Goal: Transaction & Acquisition: Purchase product/service

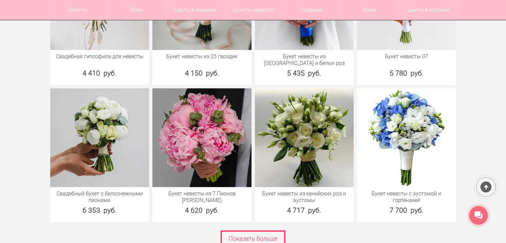
scroll to position [2682, 0]
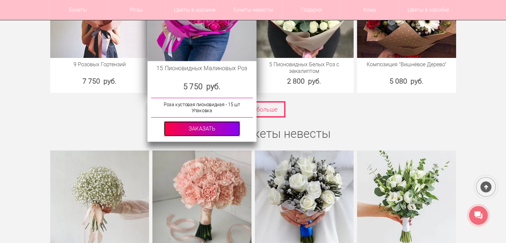
click at [206, 121] on link at bounding box center [202, 128] width 76 height 15
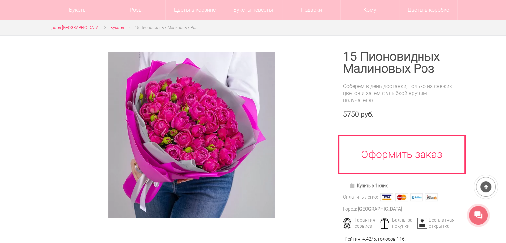
scroll to position [100, 0]
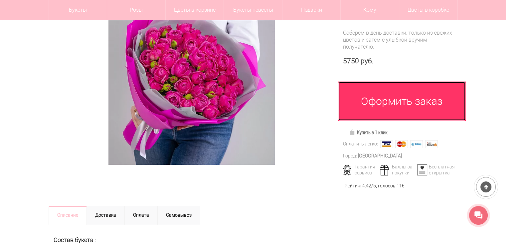
click at [390, 100] on link "Оформить заказ" at bounding box center [402, 100] width 128 height 39
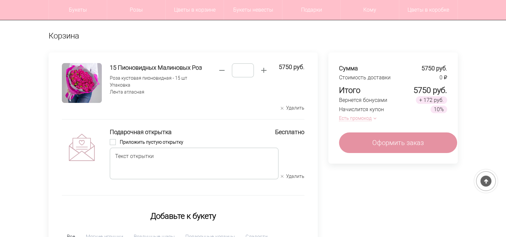
scroll to position [33, 0]
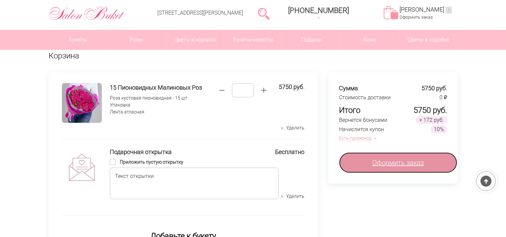
click at [410, 156] on link "Оформить заказ" at bounding box center [398, 163] width 118 height 21
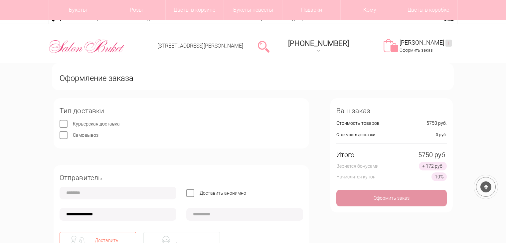
scroll to position [67, 0]
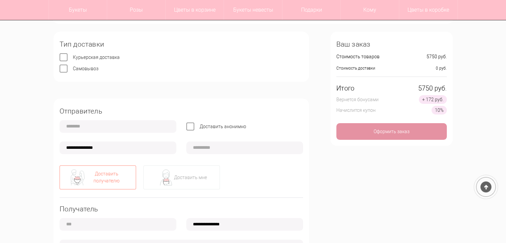
click at [73, 68] on label "Самовывоз" at bounding box center [86, 68] width 26 height 5
click at [96, 130] on input "text" at bounding box center [118, 126] width 117 height 13
type input "*"
type input "**********"
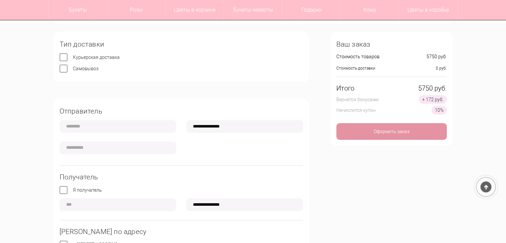
type input "******"
click at [112, 151] on input "text" at bounding box center [118, 147] width 117 height 13
click at [210, 128] on input "**********" at bounding box center [244, 126] width 117 height 13
click at [120, 152] on input "text" at bounding box center [118, 147] width 117 height 13
click at [201, 126] on input "**********" at bounding box center [244, 126] width 117 height 13
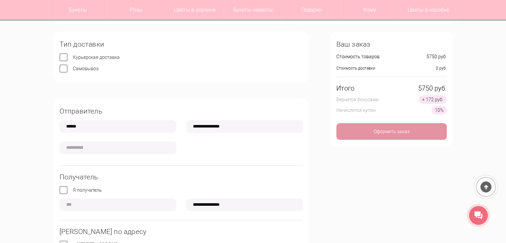
click at [202, 127] on input "**********" at bounding box center [244, 126] width 117 height 13
type input "**********"
click at [113, 145] on input "text" at bounding box center [118, 147] width 117 height 13
type input "*"
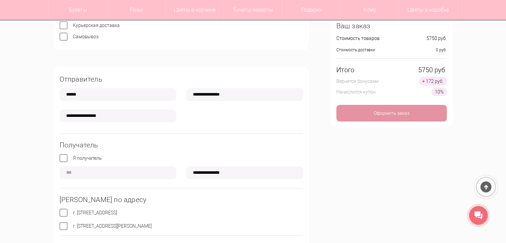
scroll to position [133, 0]
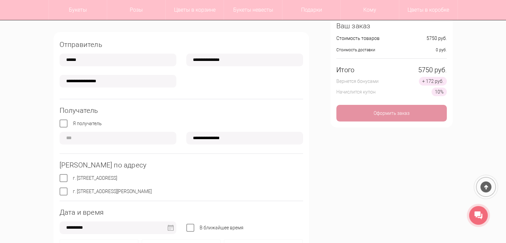
type input "**********"
click at [73, 123] on label "Я получатель" at bounding box center [87, 123] width 29 height 5
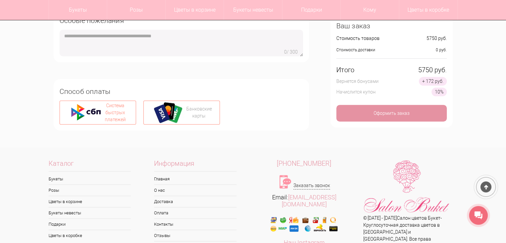
scroll to position [432, 0]
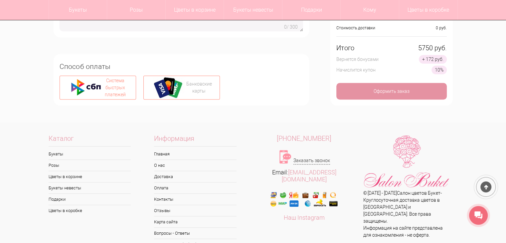
click at [180, 87] on img at bounding box center [169, 88] width 33 height 22
type input "**********"
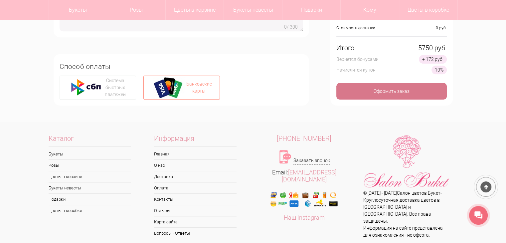
click at [359, 91] on div "Оформить заказ" at bounding box center [391, 91] width 110 height 17
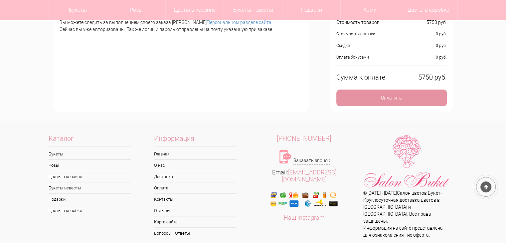
scroll to position [133, 0]
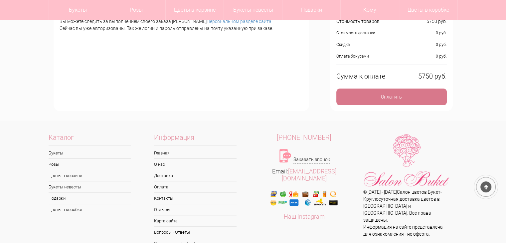
click at [390, 99] on div "Оплатить" at bounding box center [391, 96] width 110 height 17
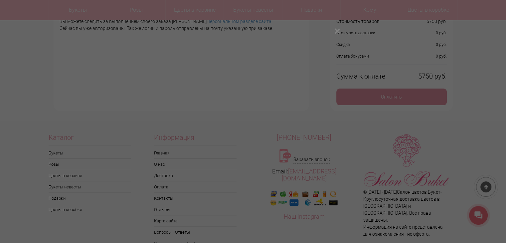
click at [335, 32] on button "Close modal" at bounding box center [336, 31] width 9 height 9
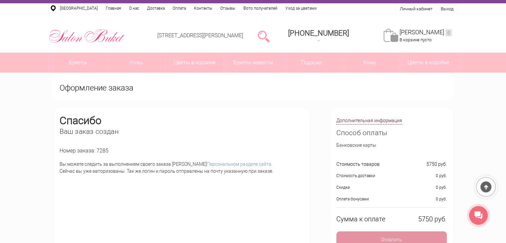
scroll to position [0, 0]
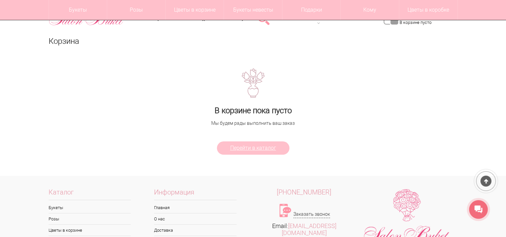
scroll to position [68, 0]
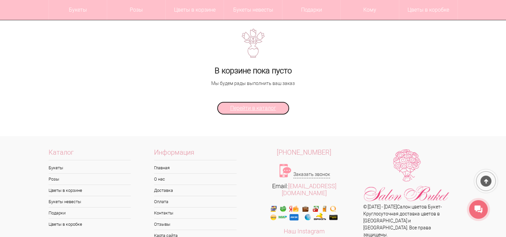
click at [257, 107] on span "Перейти в каталог" at bounding box center [253, 108] width 46 height 8
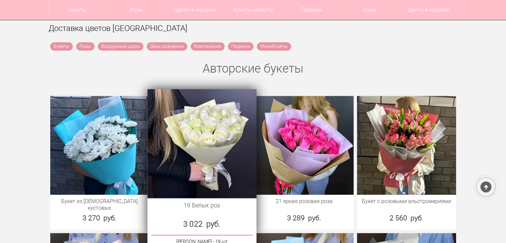
scroll to position [266, 0]
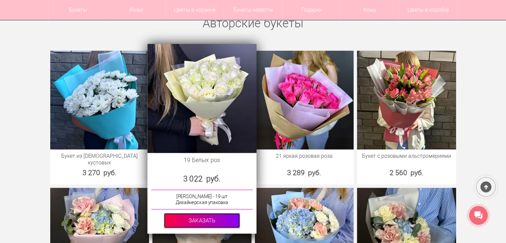
click at [210, 213] on link at bounding box center [202, 220] width 76 height 15
click at [206, 216] on link at bounding box center [202, 220] width 76 height 15
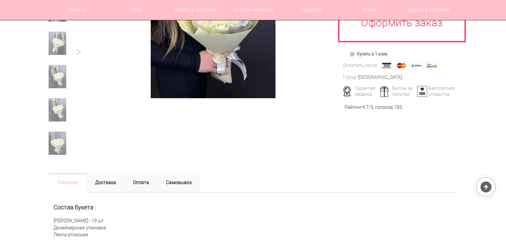
scroll to position [166, 0]
click at [143, 177] on link "Оплата" at bounding box center [140, 182] width 33 height 19
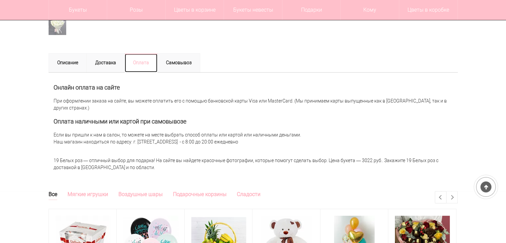
scroll to position [299, 0]
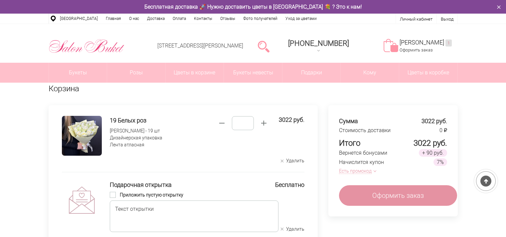
click at [370, 164] on div "Сумма 3022 руб. Стоимость доставки 0 ₽ Итого 3022 руб. Вернется бонусами + 90 р…" at bounding box center [392, 160] width 129 height 111
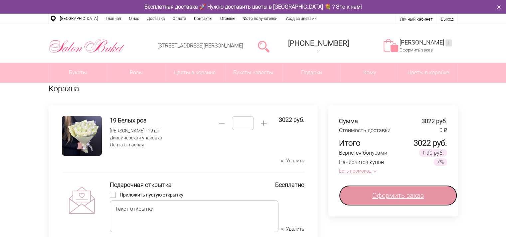
click at [375, 191] on span "Оформить заказ" at bounding box center [398, 196] width 52 height 10
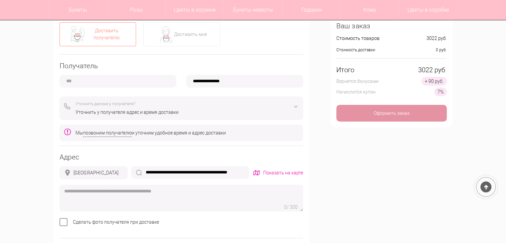
scroll to position [43, 0]
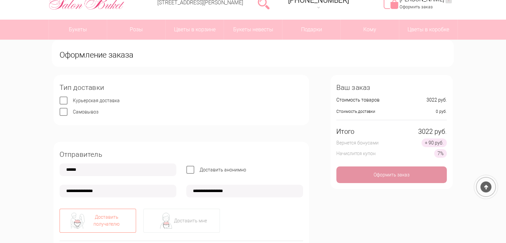
click at [73, 110] on label "Самовывоз" at bounding box center [86, 111] width 26 height 5
type input "**********"
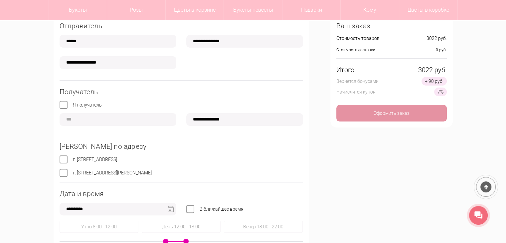
scroll to position [176, 0]
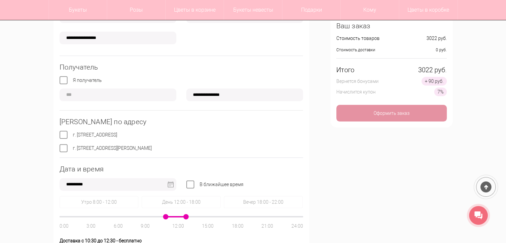
click at [73, 79] on label "Я получатель" at bounding box center [87, 79] width 29 height 5
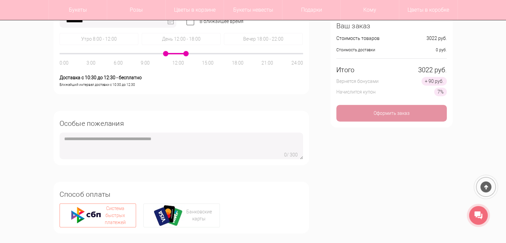
scroll to position [343, 0]
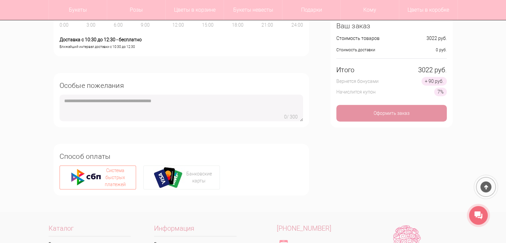
click at [96, 178] on img at bounding box center [86, 178] width 33 height 22
click at [386, 114] on div "Оформить заказ" at bounding box center [391, 113] width 110 height 17
type input "**********"
click at [385, 114] on div "Оформить заказ" at bounding box center [391, 113] width 110 height 17
